Goal: Check status: Check status

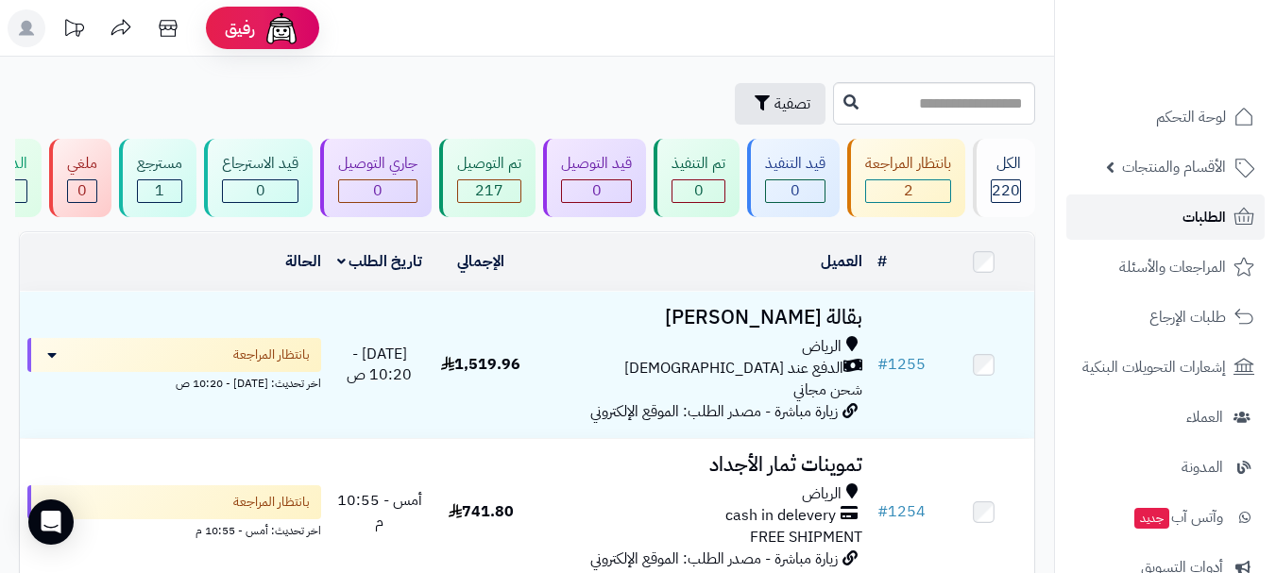
click at [1141, 221] on link "الطلبات" at bounding box center [1165, 217] width 198 height 45
click at [1202, 203] on link "الطلبات" at bounding box center [1165, 217] width 198 height 45
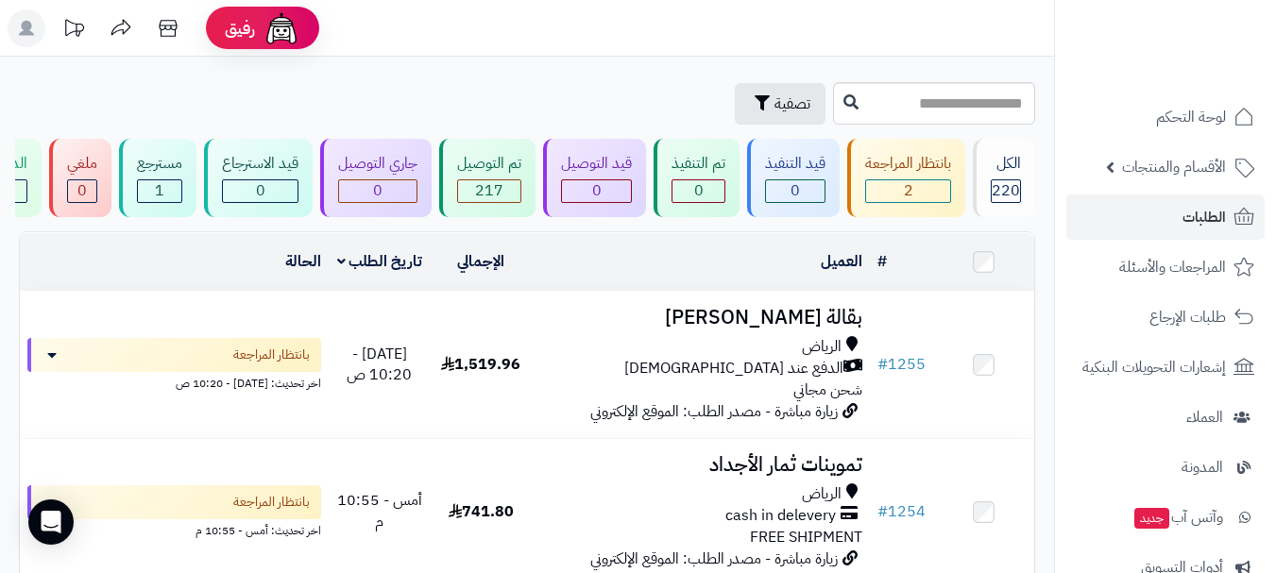
click at [429, 40] on header "رفيق ! الطلبات معالجة مكتمل إرجاع المنتجات العملاء المتواجدون الان 474 عملاء من…" at bounding box center [638, 28] width 1276 height 57
click at [1186, 218] on span "الطلبات" at bounding box center [1204, 217] width 43 height 26
